Goal: Information Seeking & Learning: Find specific fact

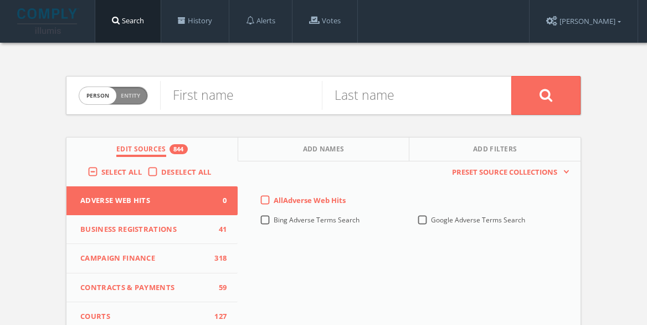
click at [161, 169] on label "Deselect All" at bounding box center [189, 172] width 56 height 11
click at [0, 0] on input "Deselect All" at bounding box center [0, 0] width 0 height 0
click at [101, 170] on label "Select All" at bounding box center [124, 172] width 46 height 11
click at [0, 0] on input "Select All" at bounding box center [0, 0] width 0 height 0
click at [256, 91] on input "text" at bounding box center [241, 95] width 162 height 29
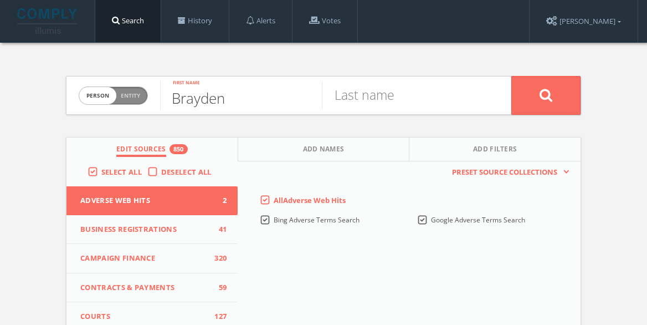
type input "Brayden"
type input "[PERSON_NAME]"
click at [562, 97] on button at bounding box center [545, 95] width 69 height 39
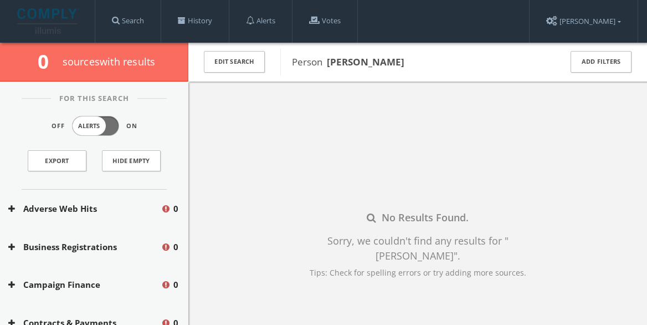
click at [101, 213] on button "Adverse Web Hits" at bounding box center [84, 208] width 152 height 13
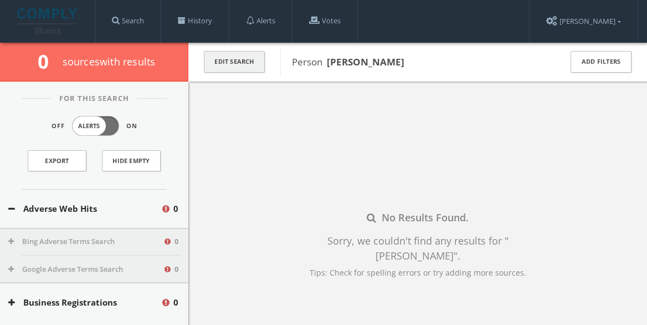
click at [228, 58] on button "Edit Search" at bounding box center [234, 62] width 61 height 22
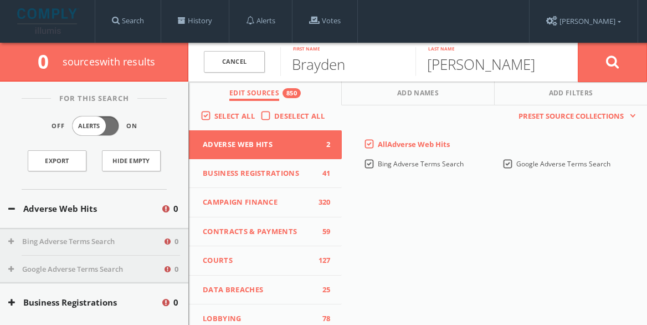
click at [274, 122] on label "Deselect All" at bounding box center [302, 116] width 56 height 11
click at [0, 0] on input "Deselect All" at bounding box center [0, 0] width 0 height 0
click at [274, 122] on label "Deselect All" at bounding box center [302, 116] width 56 height 11
click at [0, 0] on input "Deselect All" at bounding box center [0, 0] width 0 height 0
click at [243, 107] on div "Select All Deselect All" at bounding box center [265, 117] width 153 height 25
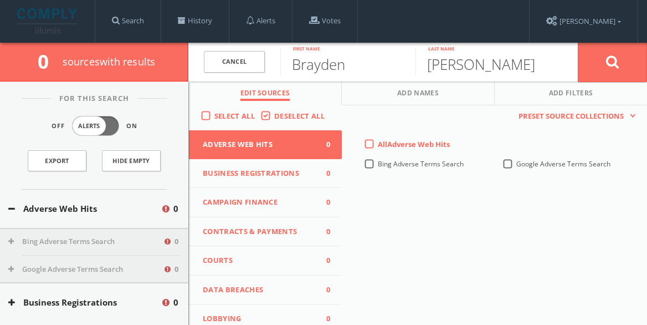
click at [236, 117] on label "Select All" at bounding box center [237, 116] width 46 height 11
click at [0, 0] on input "Select All" at bounding box center [0, 0] width 0 height 0
click at [617, 67] on icon at bounding box center [612, 62] width 13 height 14
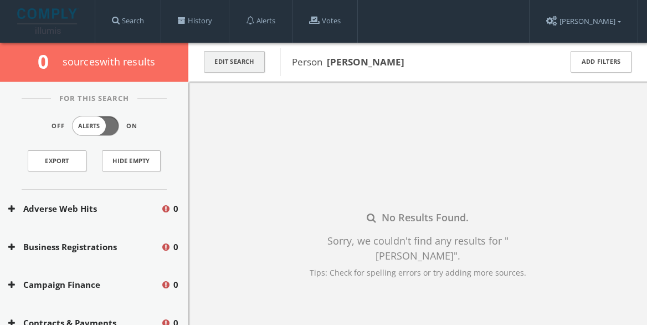
click at [241, 56] on button "Edit Search" at bounding box center [234, 62] width 61 height 22
